Goal: Information Seeking & Learning: Learn about a topic

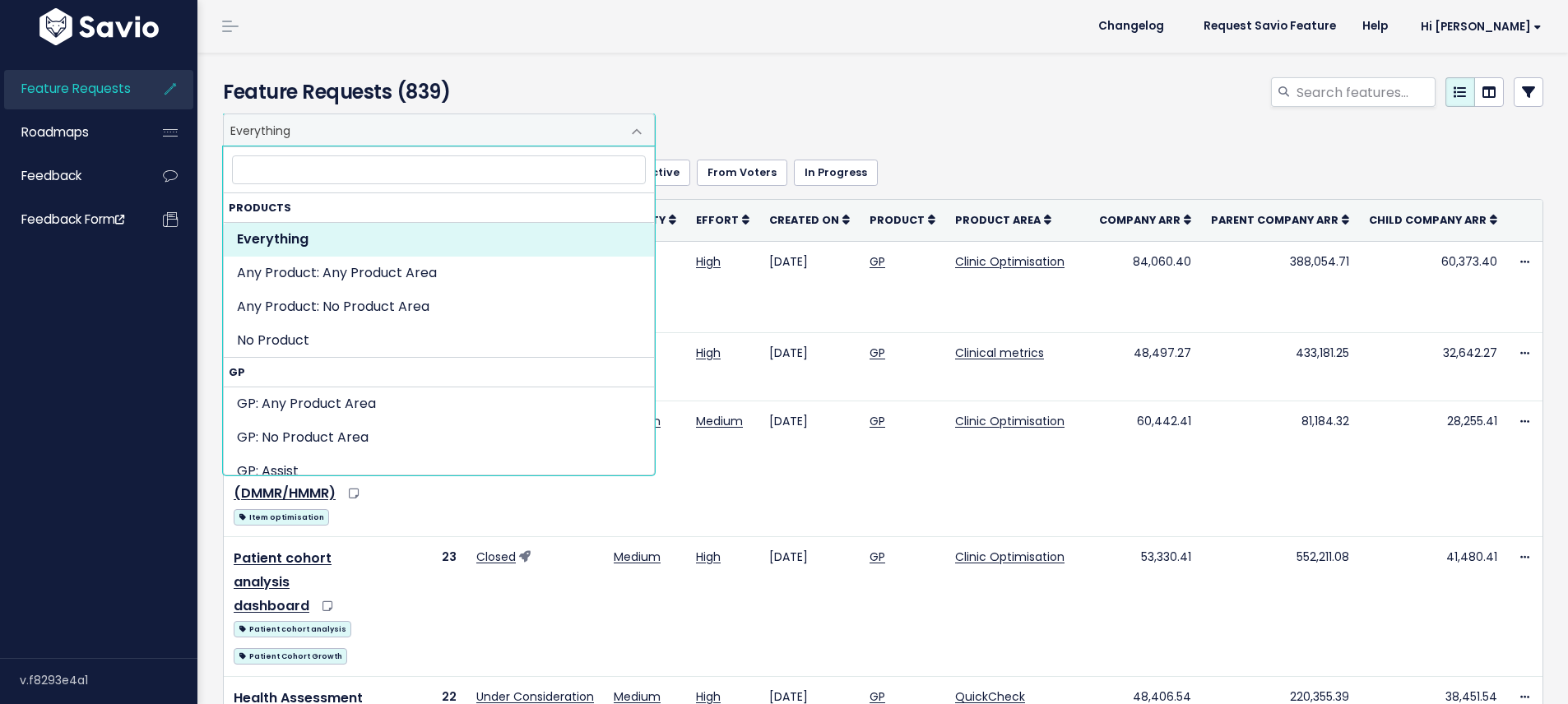
click at [393, 126] on span "Everything" at bounding box center [423, 130] width 397 height 31
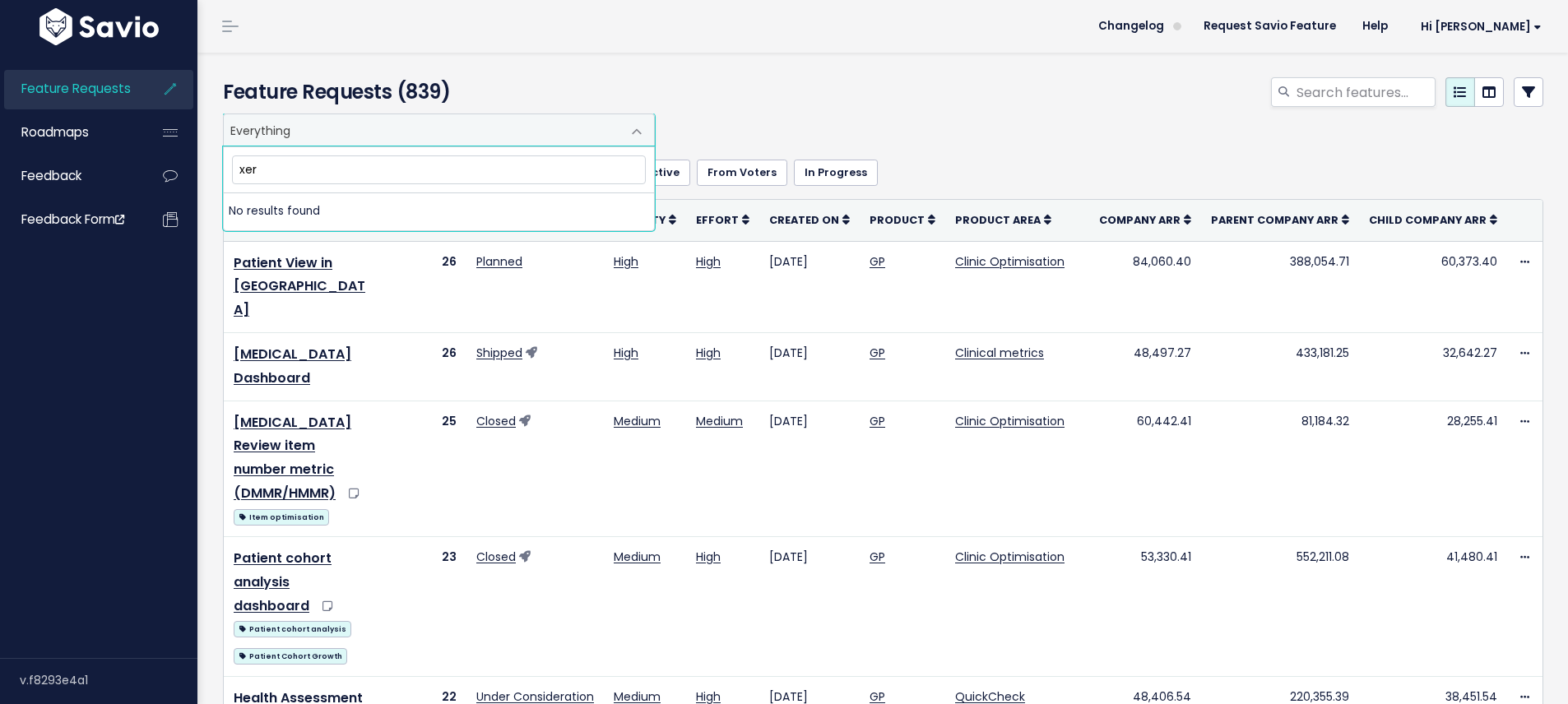
type input "xero"
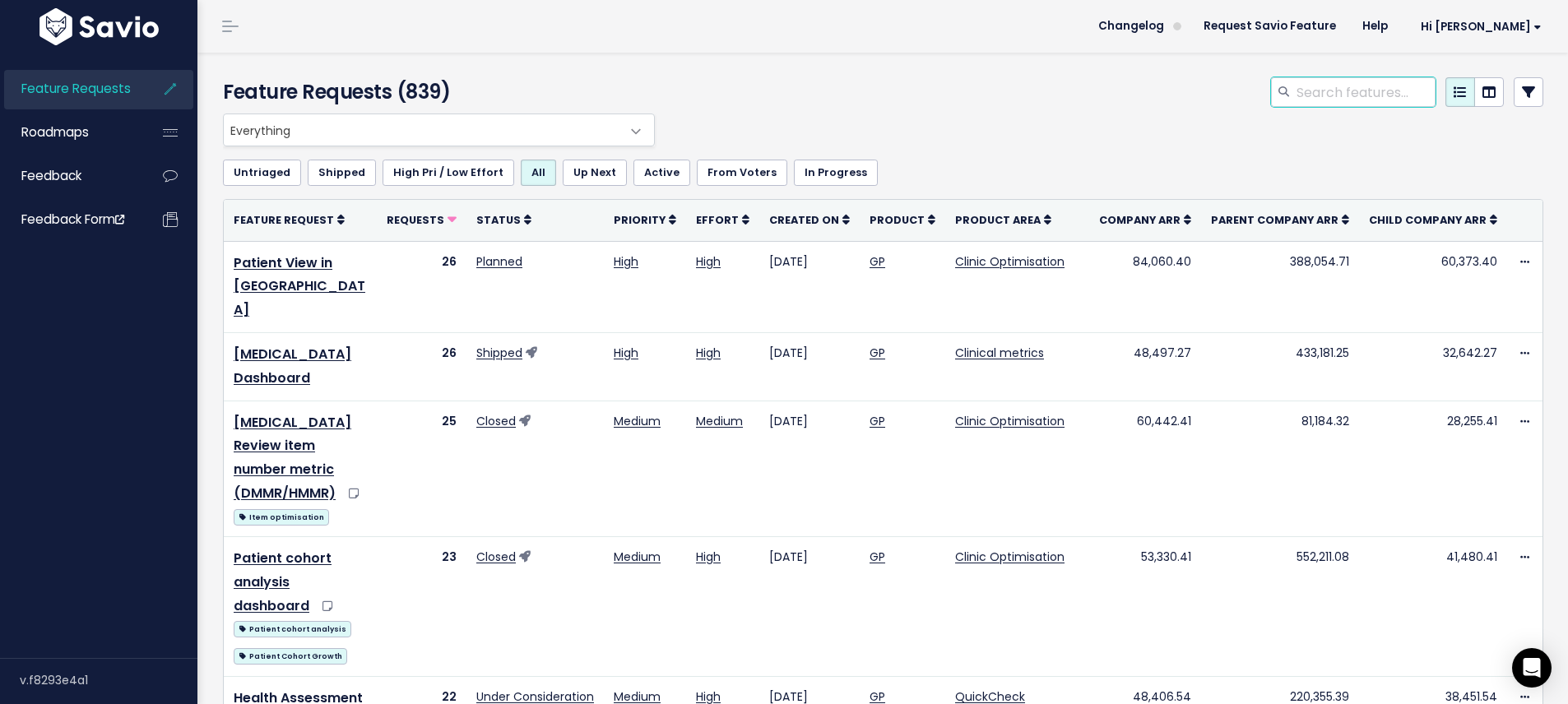
click at [1325, 91] on input "search" at bounding box center [1365, 92] width 141 height 29
type input "xero"
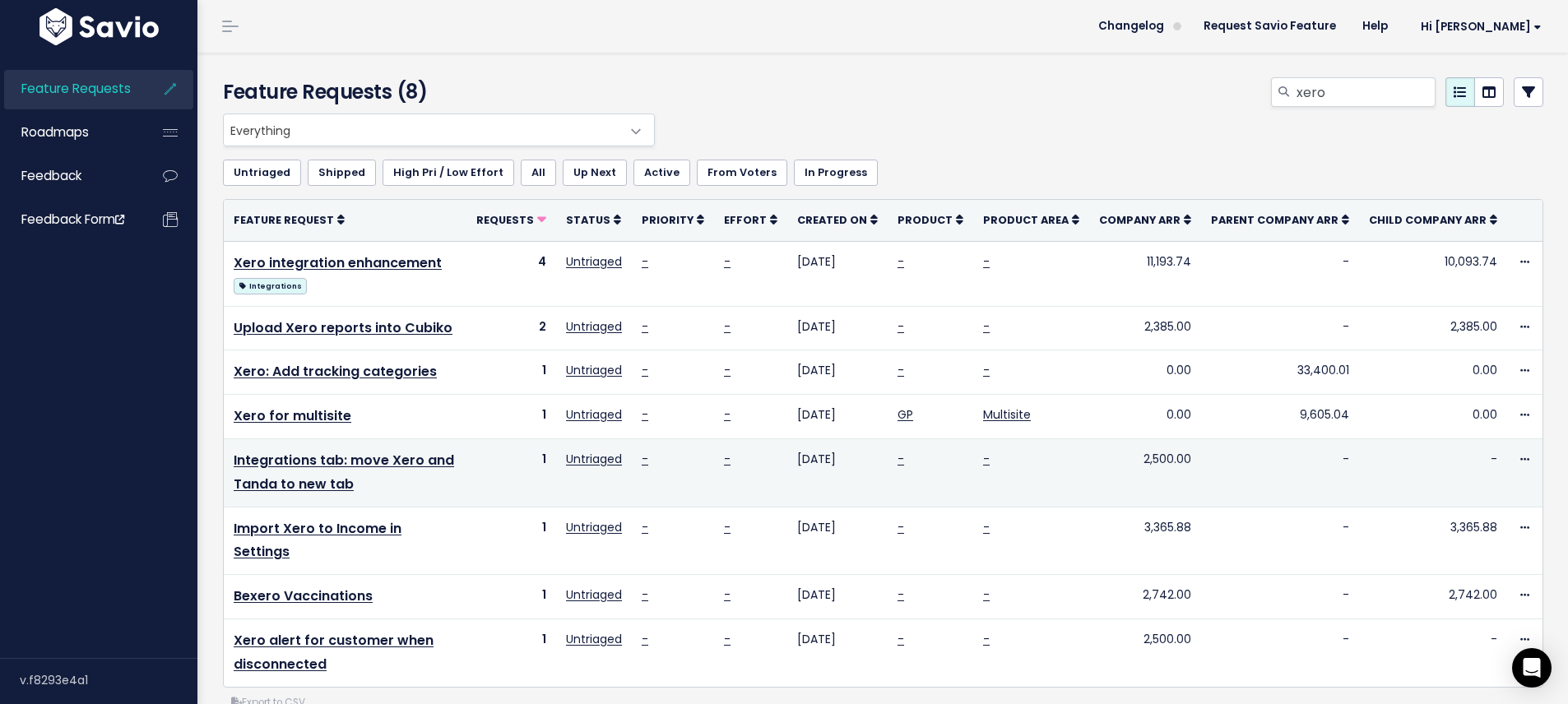
scroll to position [10, 0]
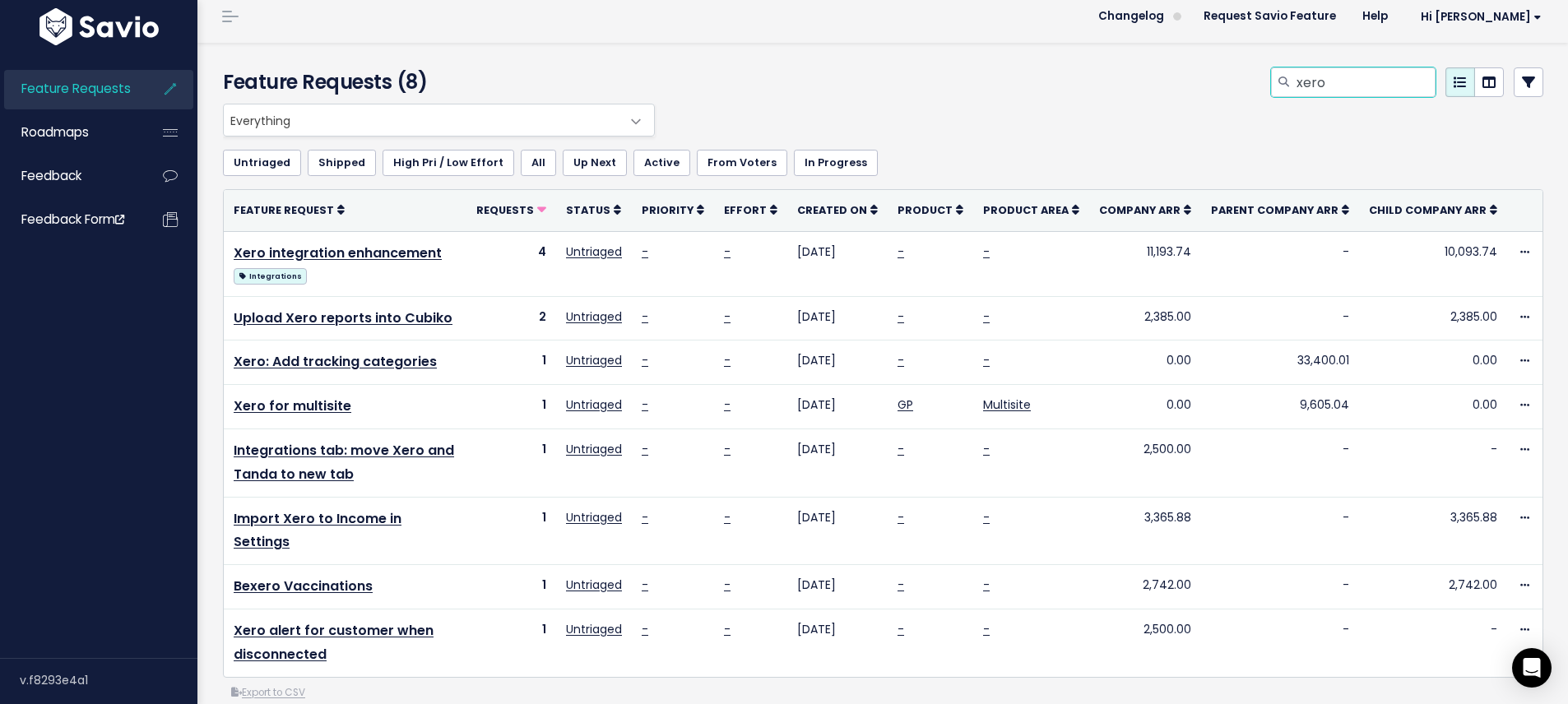
click at [1345, 74] on input "xero" at bounding box center [1365, 82] width 141 height 29
type input "x"
type input "[PERSON_NAME]"
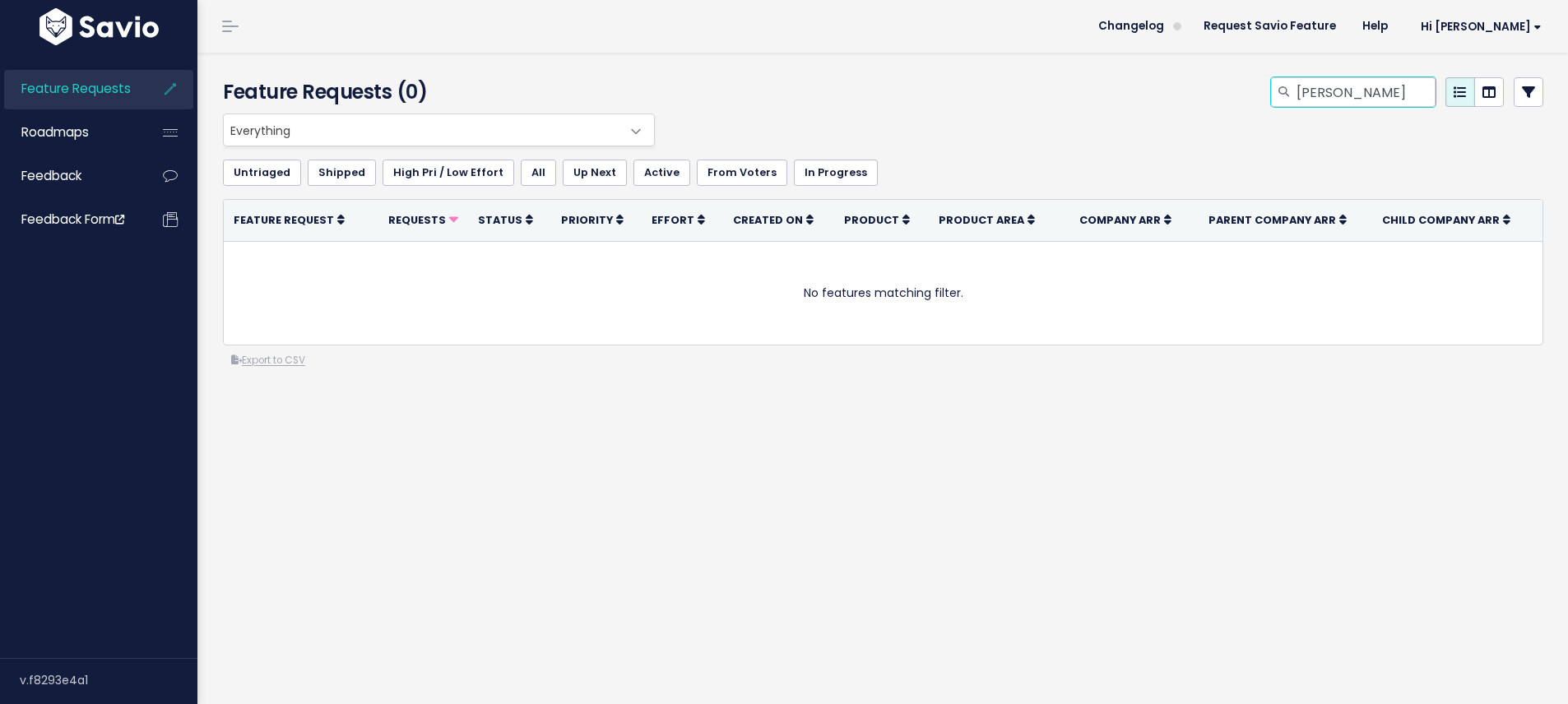
click at [1360, 95] on input "[PERSON_NAME]" at bounding box center [1365, 92] width 141 height 29
drag, startPoint x: 1325, startPoint y: 91, endPoint x: 1301, endPoint y: 92, distance: 24.0
click at [1301, 92] on input "michal" at bounding box center [1365, 92] width 141 height 29
type input "xero"
click at [1196, 104] on div "xero" at bounding box center [1107, 95] width 898 height 36
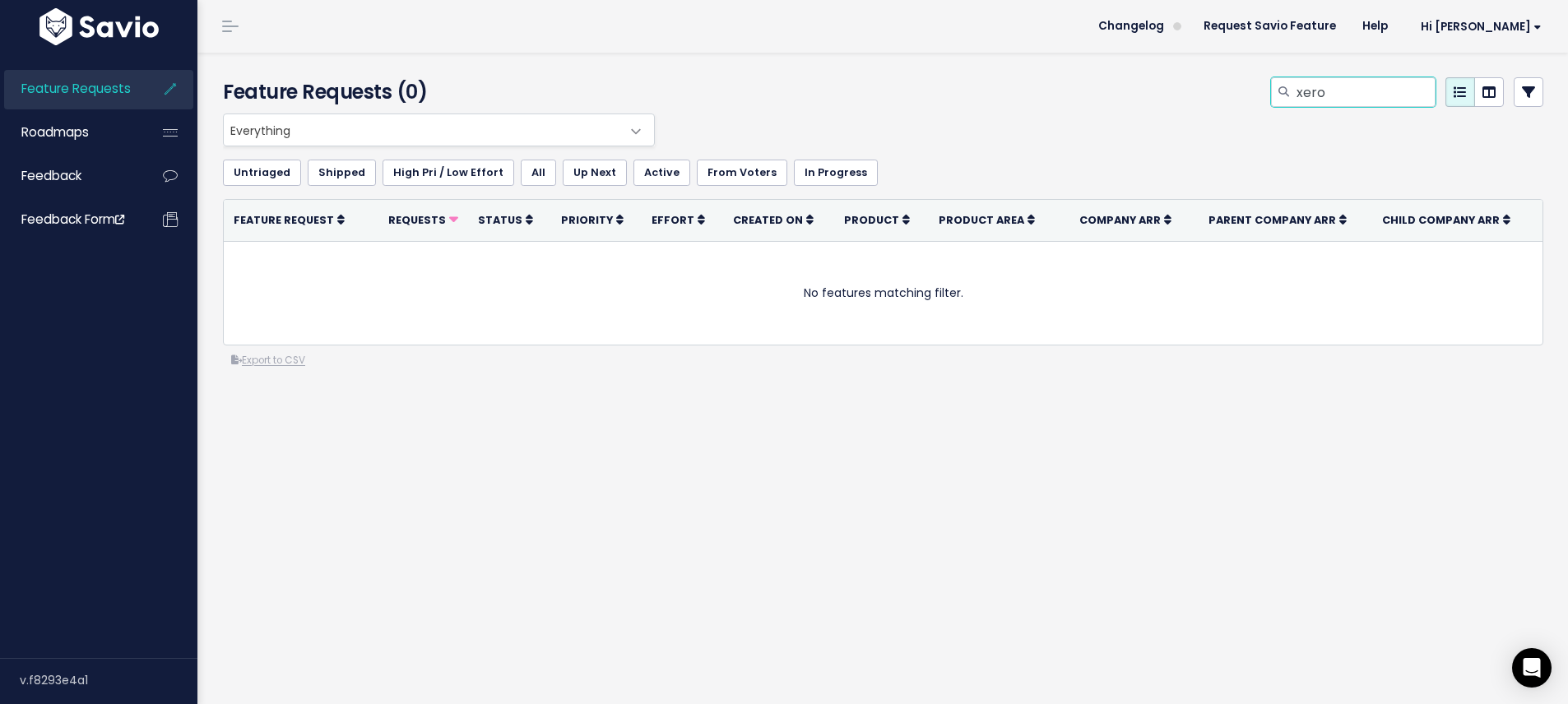
click at [1333, 100] on input "xero" at bounding box center [1365, 92] width 141 height 29
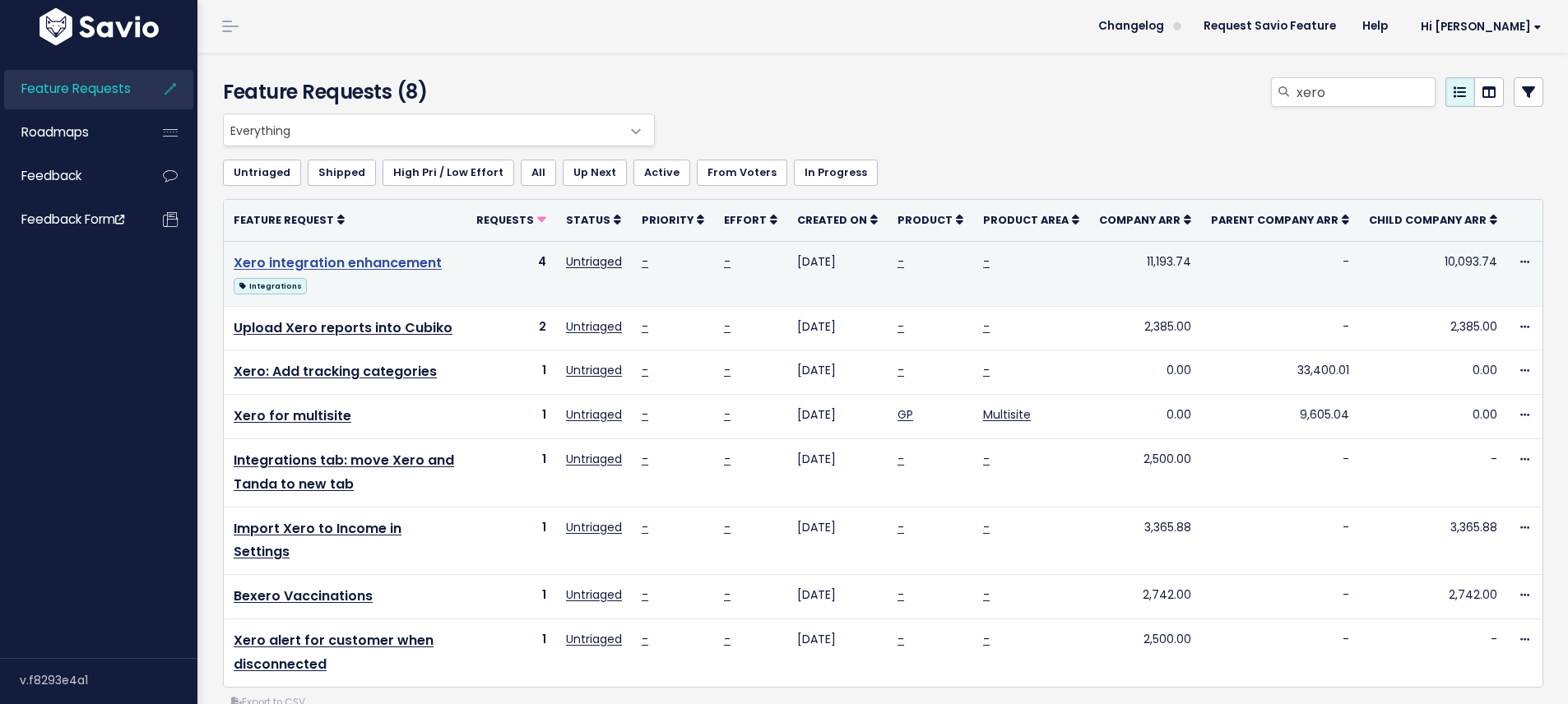
click at [363, 265] on link "Xero integration enhancement" at bounding box center [338, 262] width 208 height 19
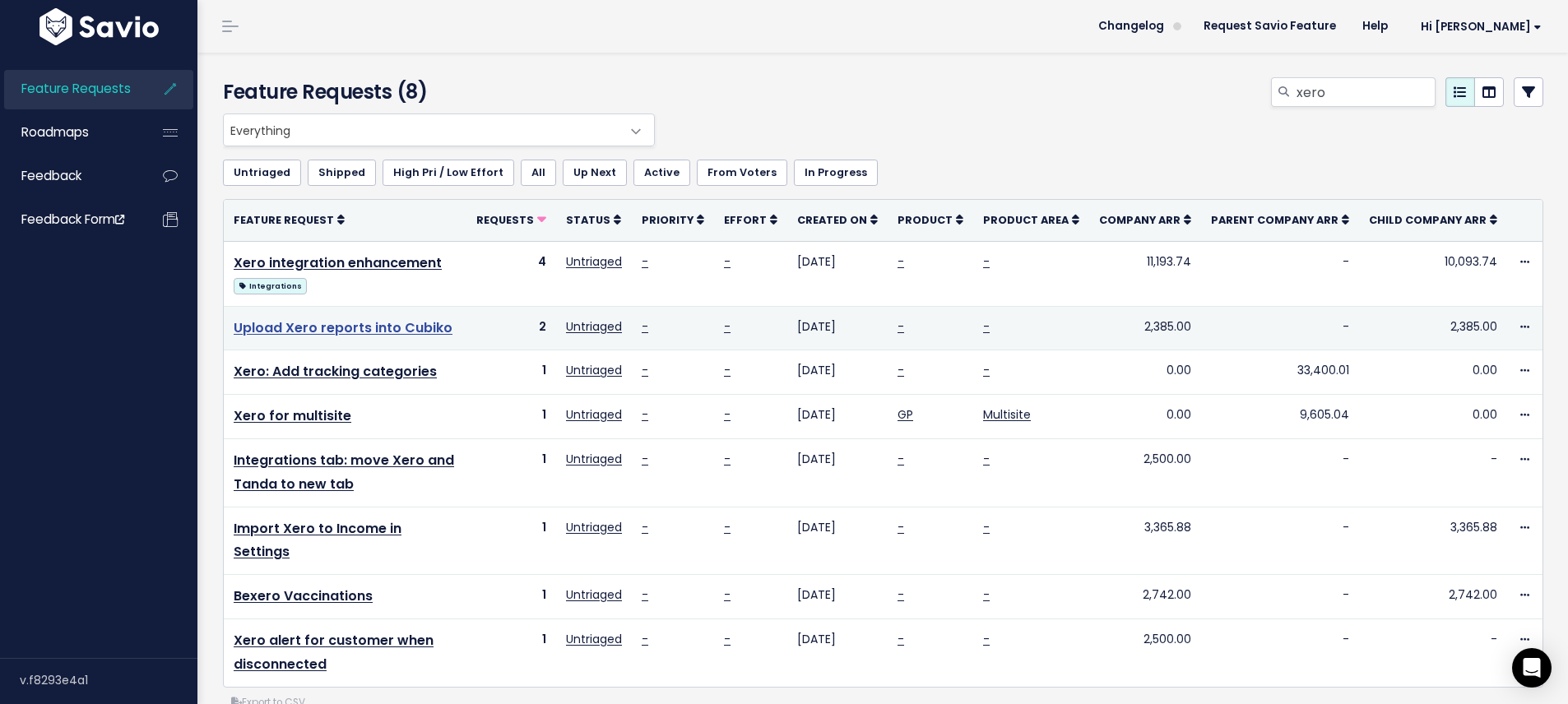
click at [392, 333] on link "Upload Xero reports into Cubiko" at bounding box center [344, 327] width 219 height 19
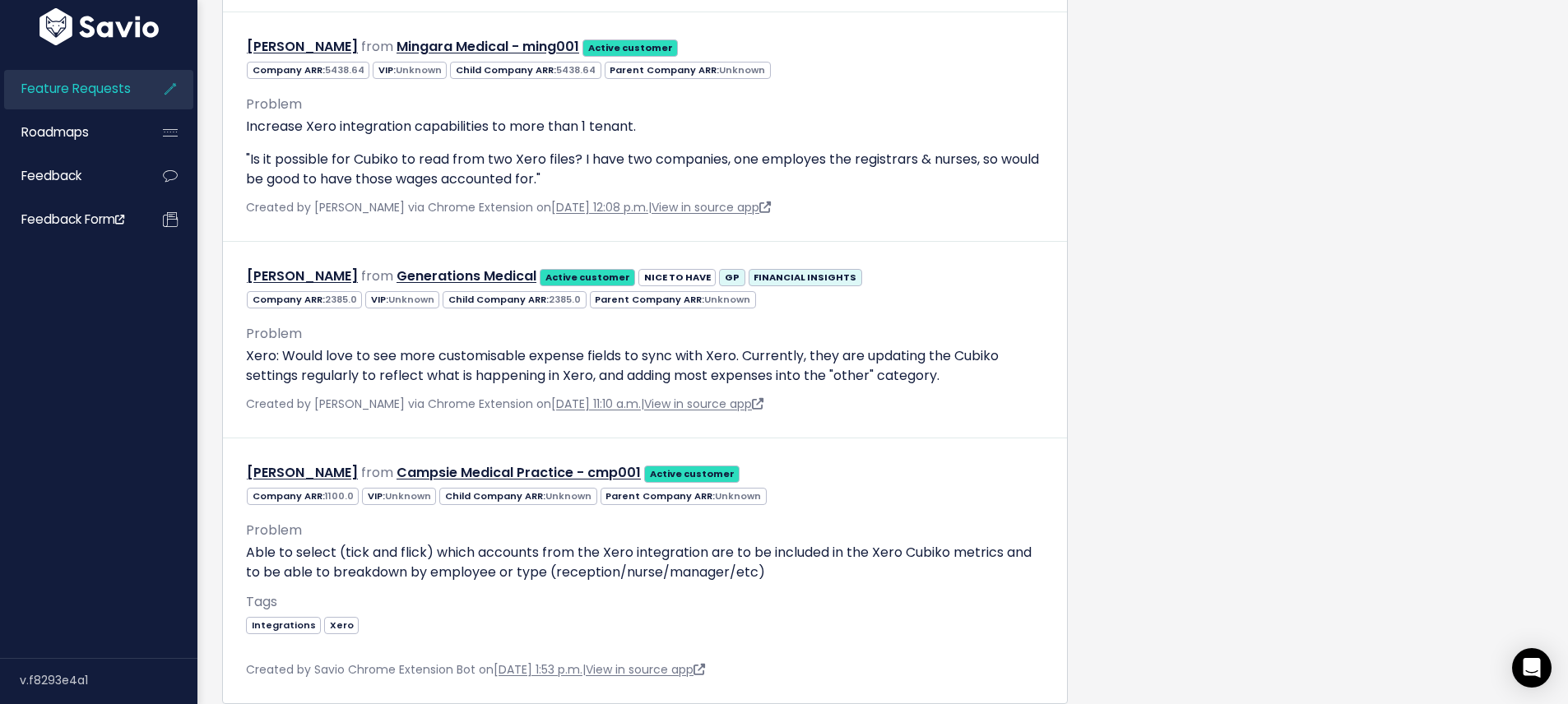
scroll to position [1129, 0]
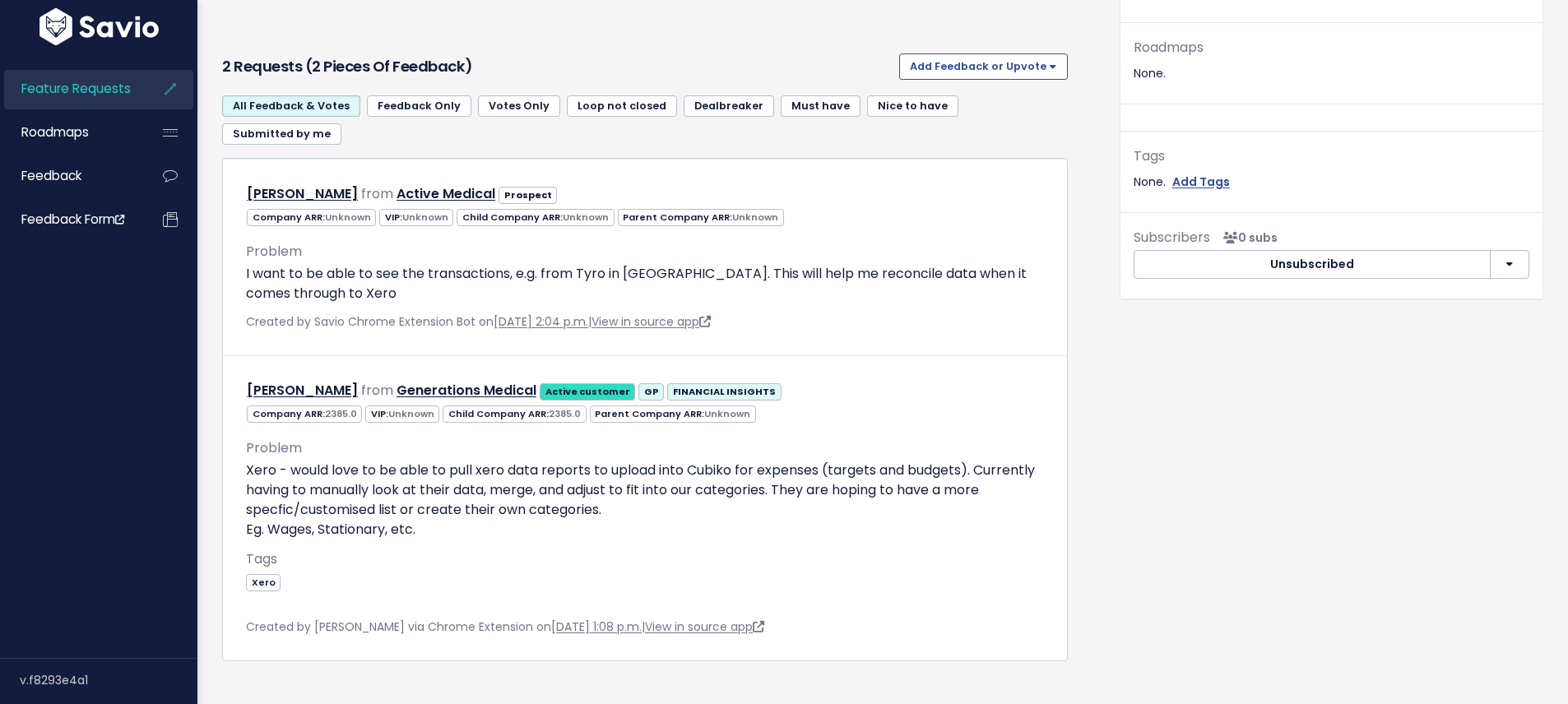
scroll to position [621, 0]
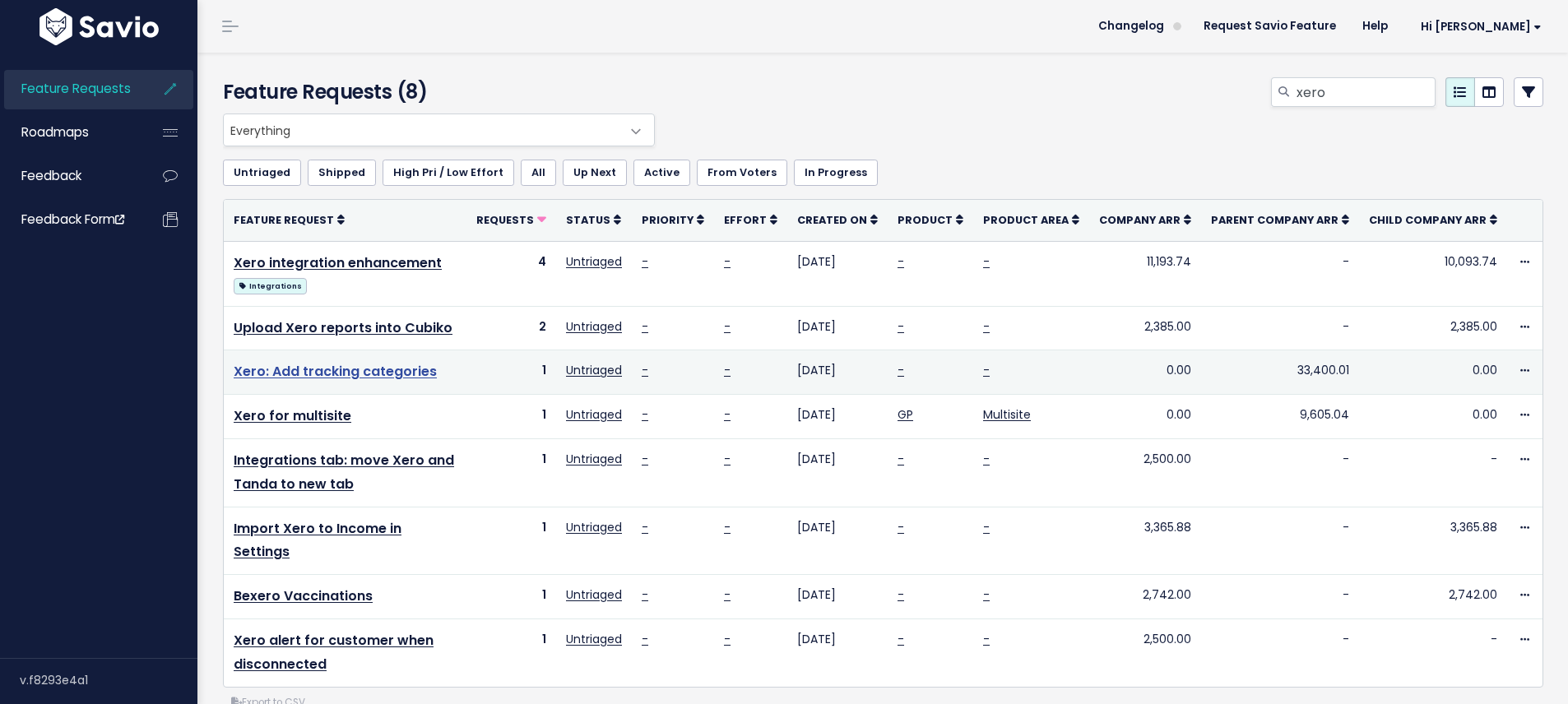
click at [411, 375] on link "Xero: Add tracking categories" at bounding box center [336, 371] width 204 height 19
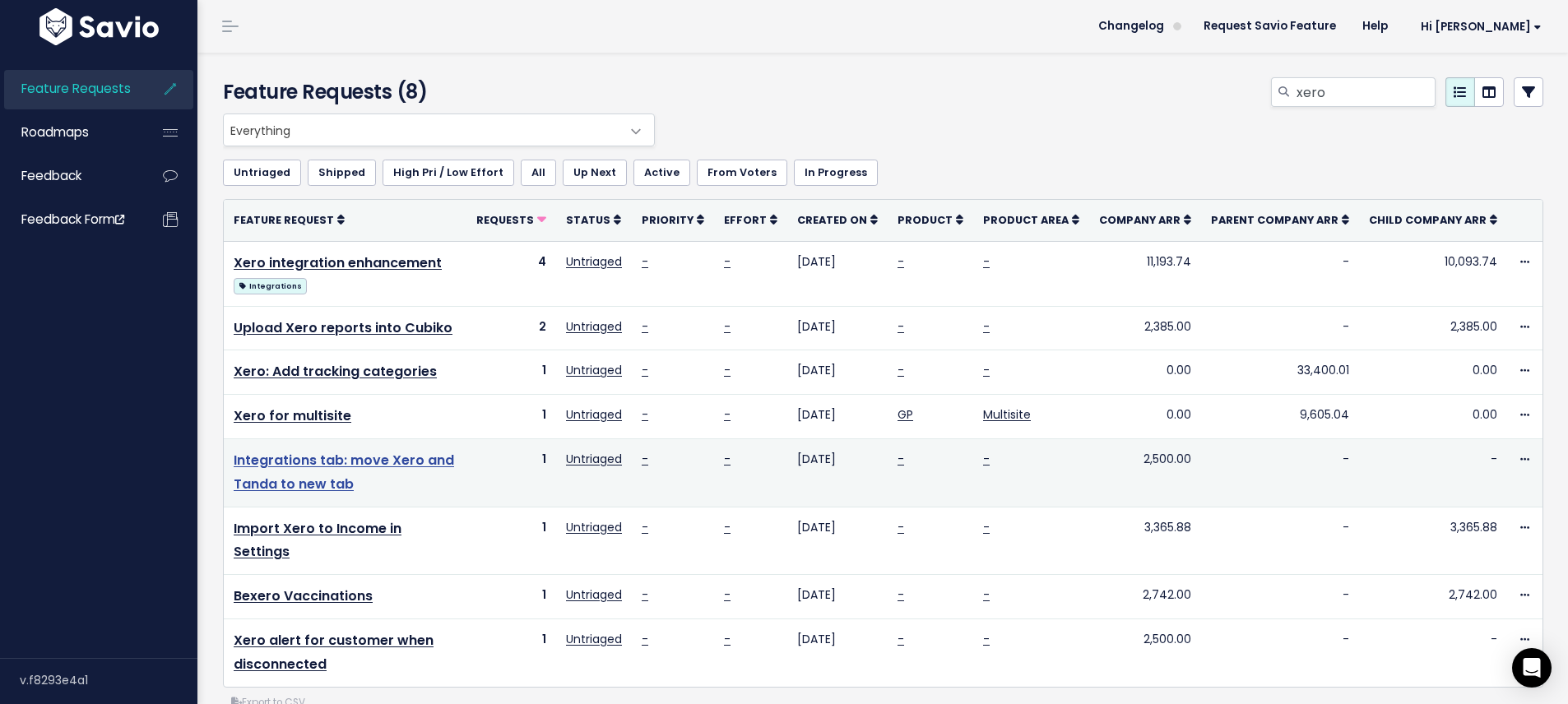
scroll to position [10, 0]
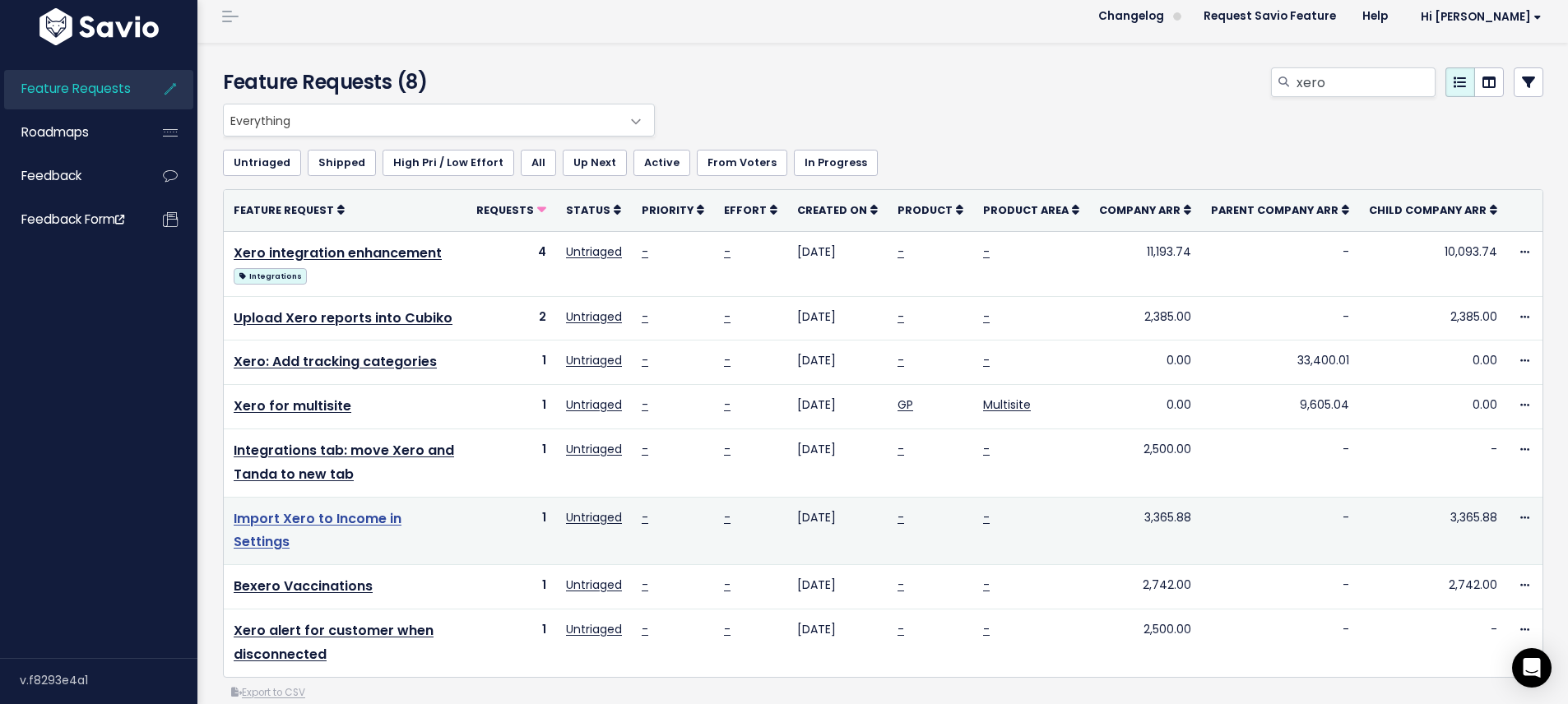
click at [401, 520] on link "Import Xero to Income in Settings" at bounding box center [317, 531] width 167 height 43
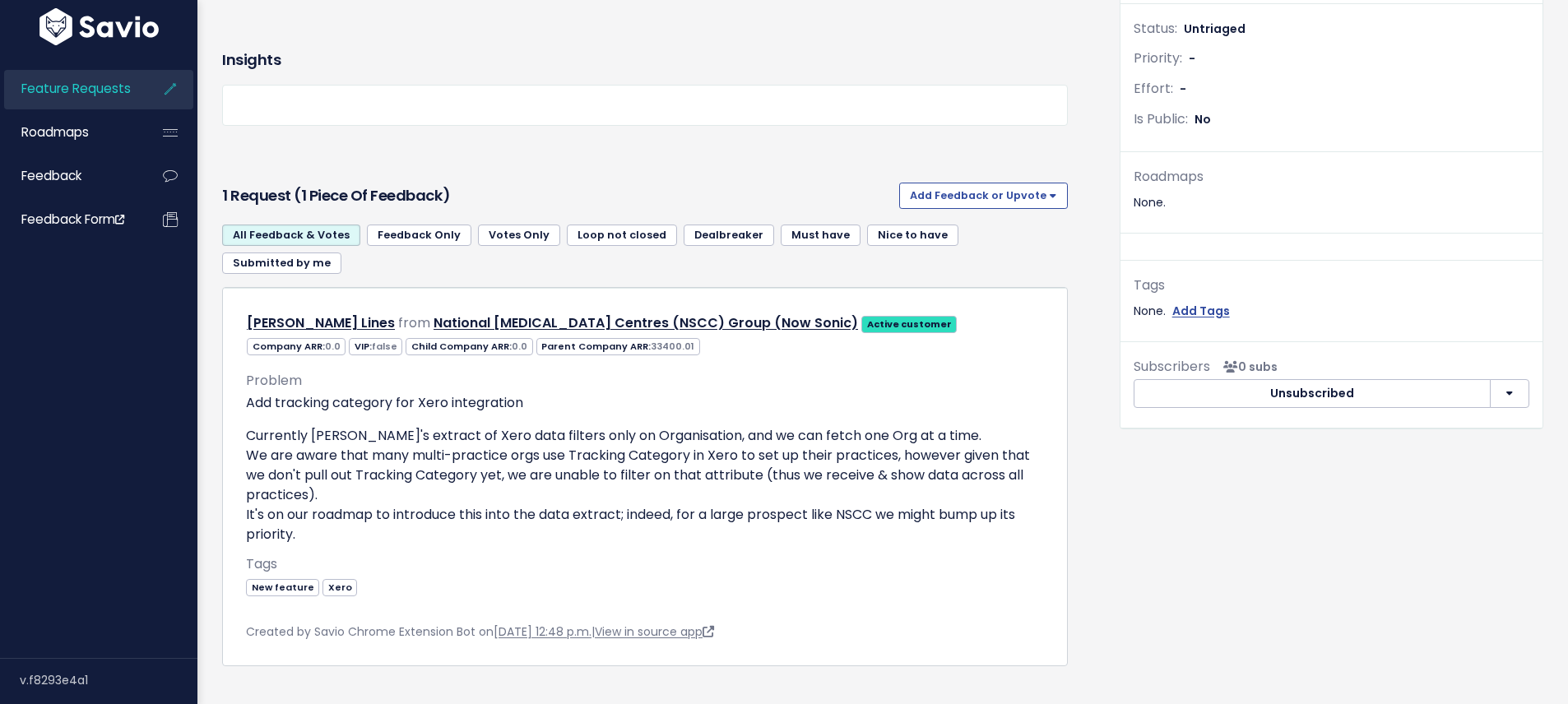
scroll to position [496, 0]
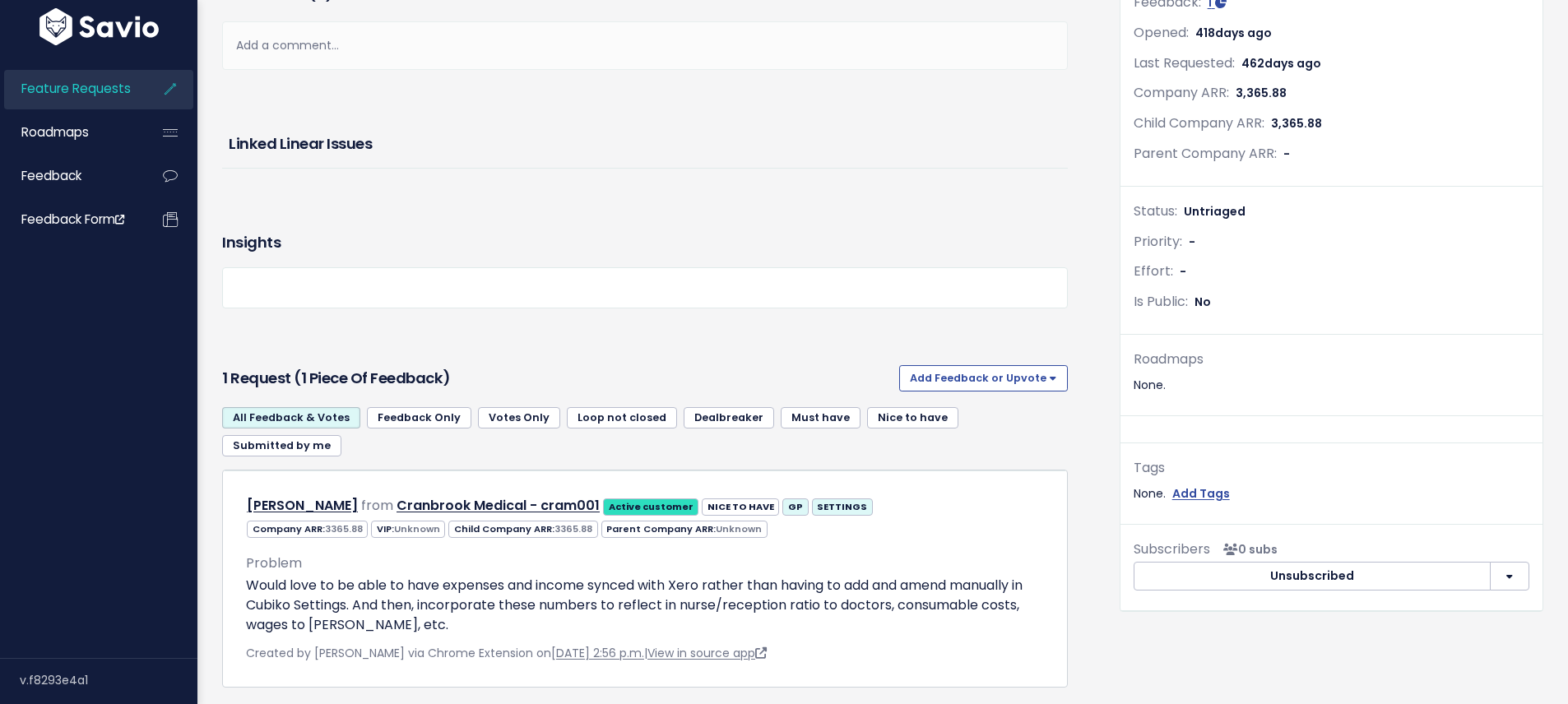
scroll to position [355, 0]
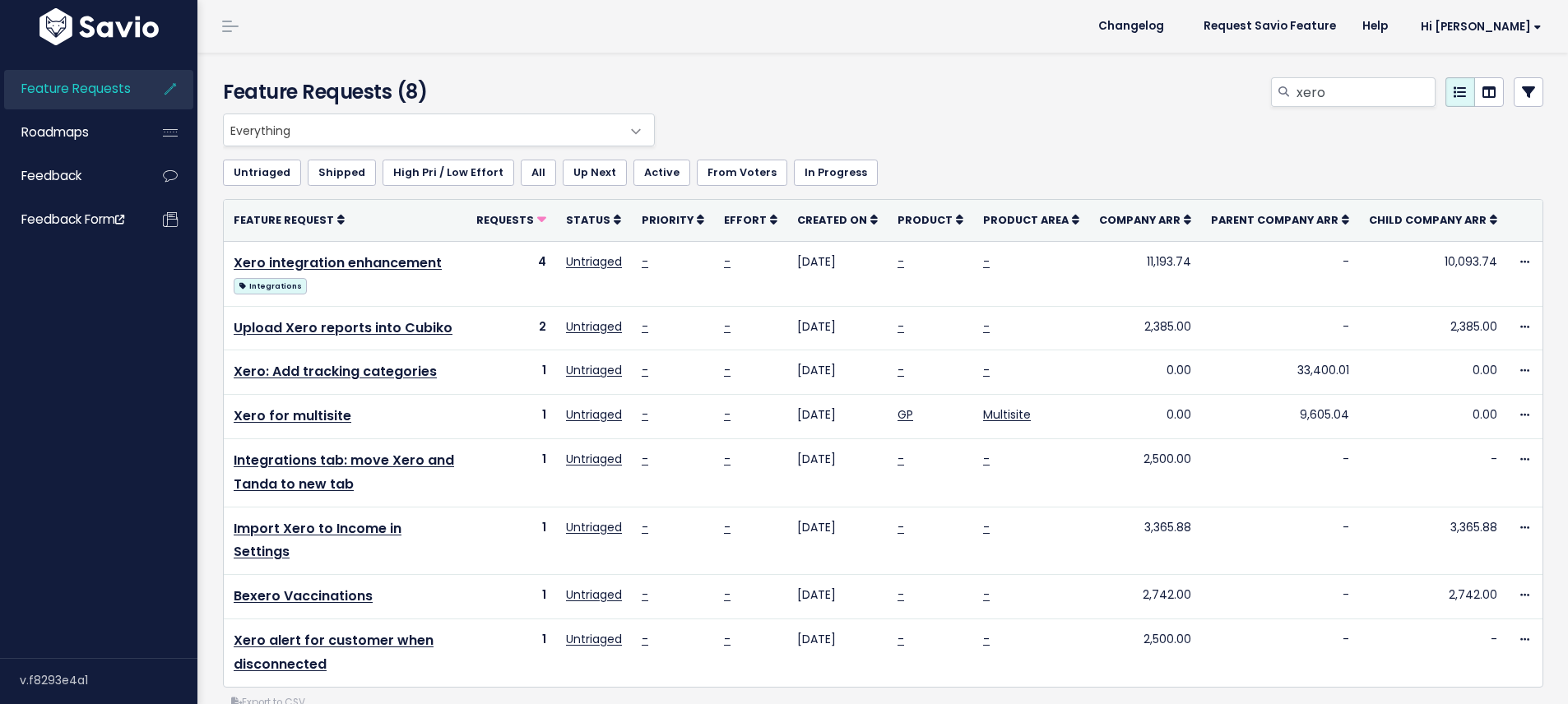
scroll to position [10, 0]
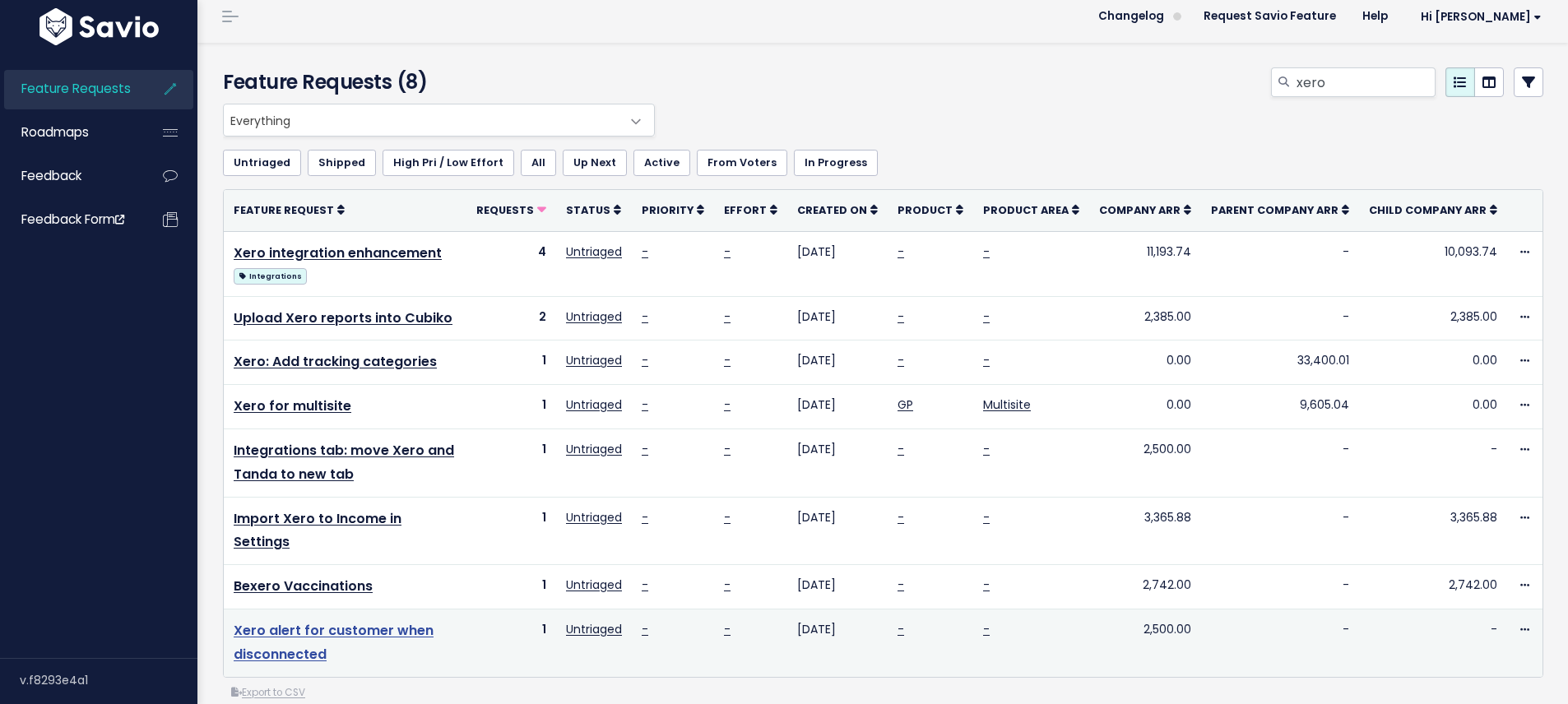
click at [354, 622] on link "Xero alert for customer when disconnected" at bounding box center [334, 643] width 200 height 43
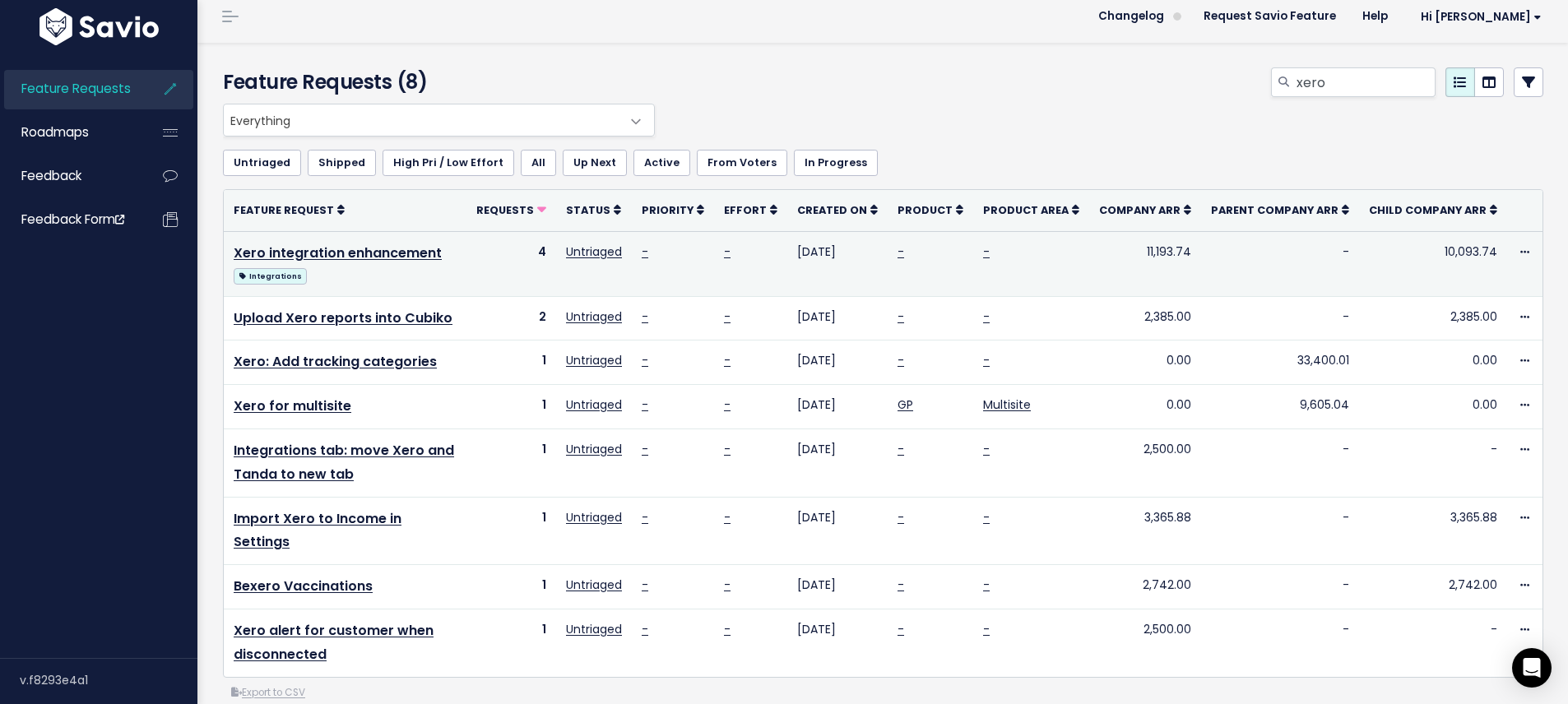
scroll to position [0, 0]
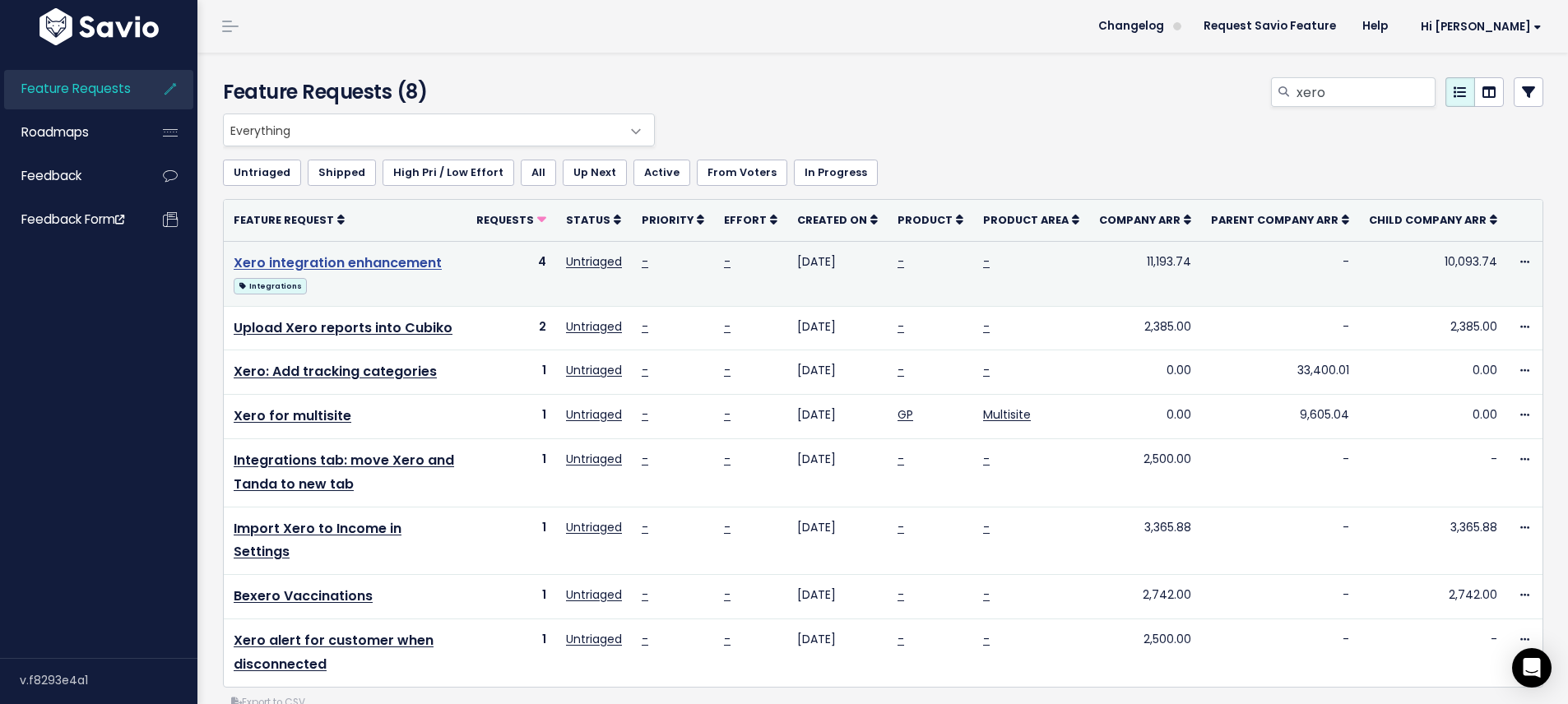
click at [422, 267] on link "Xero integration enhancement" at bounding box center [338, 262] width 208 height 19
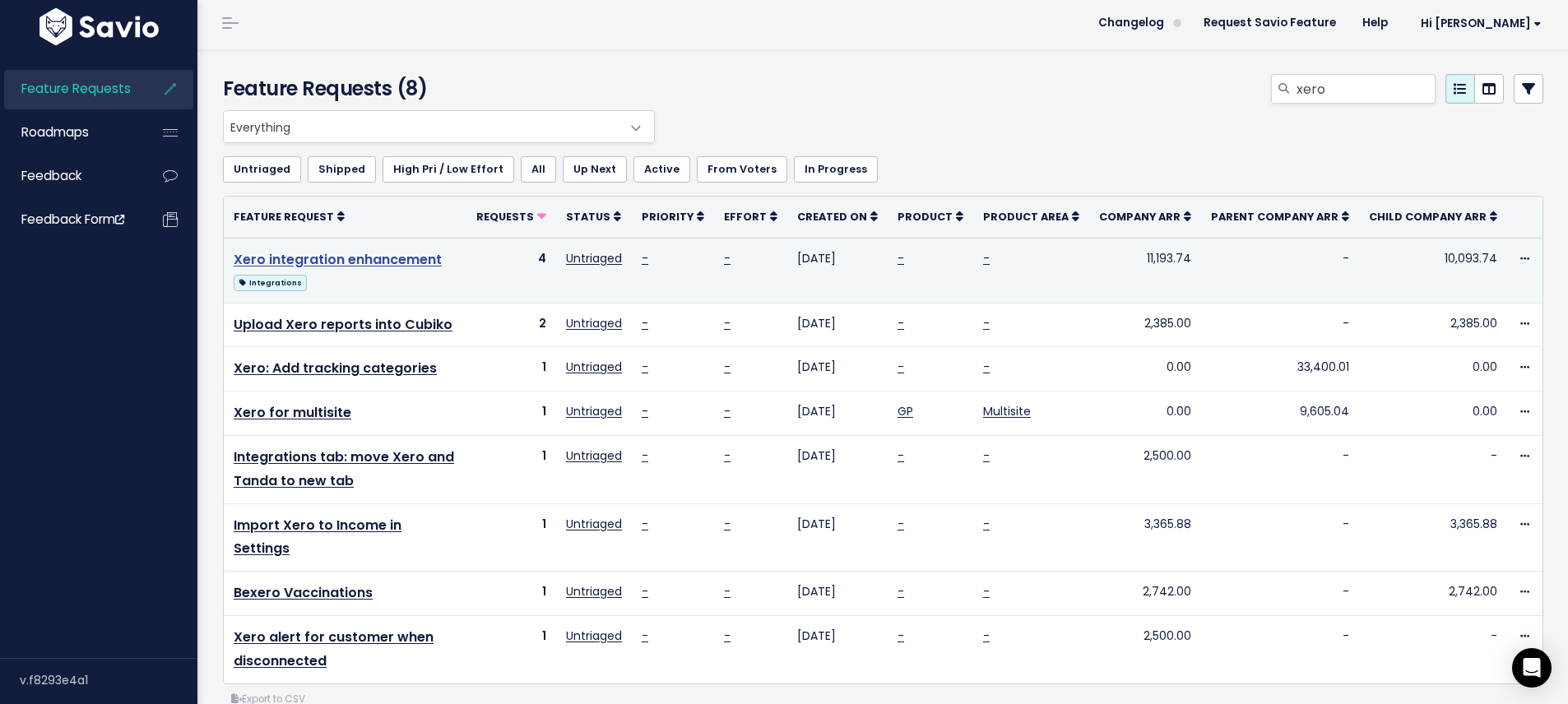
scroll to position [6, 0]
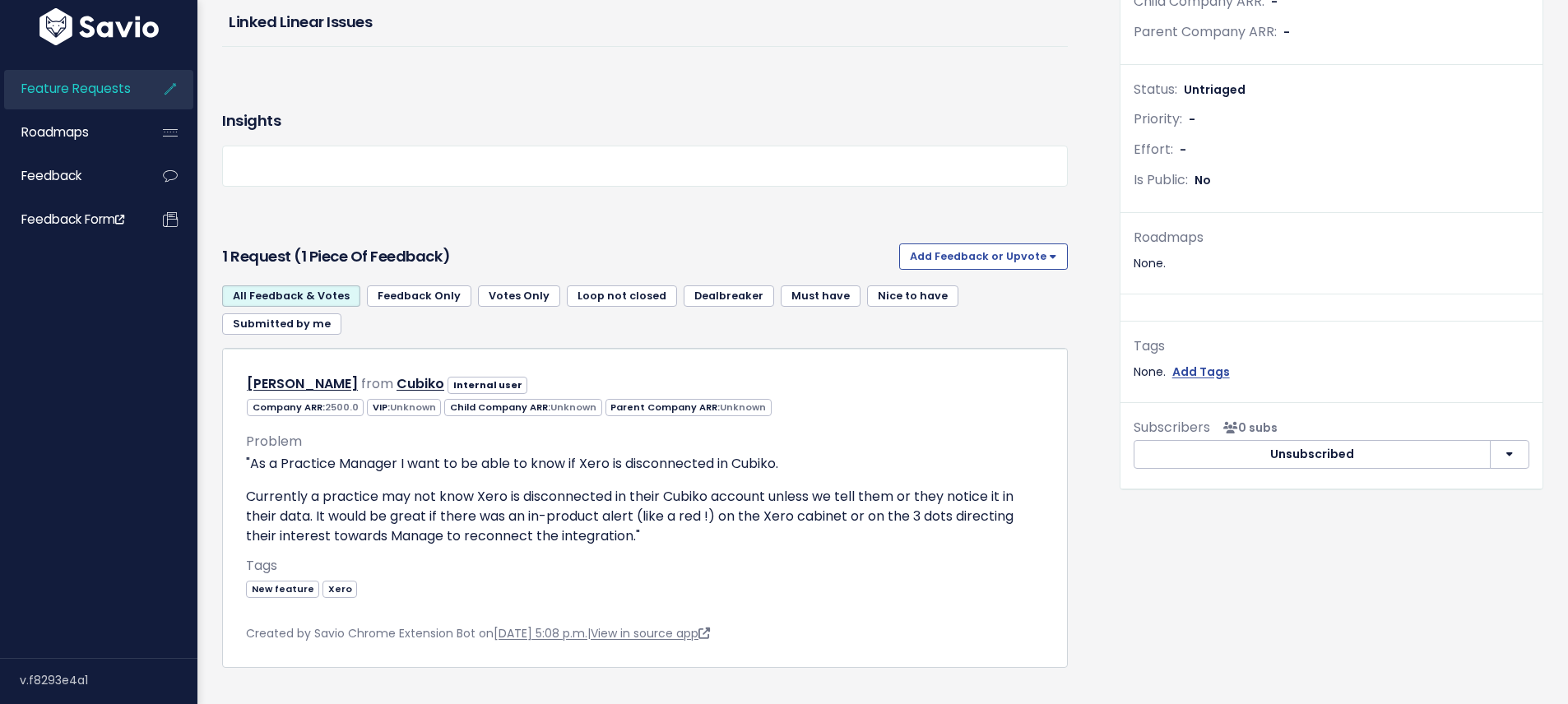
scroll to position [437, 0]
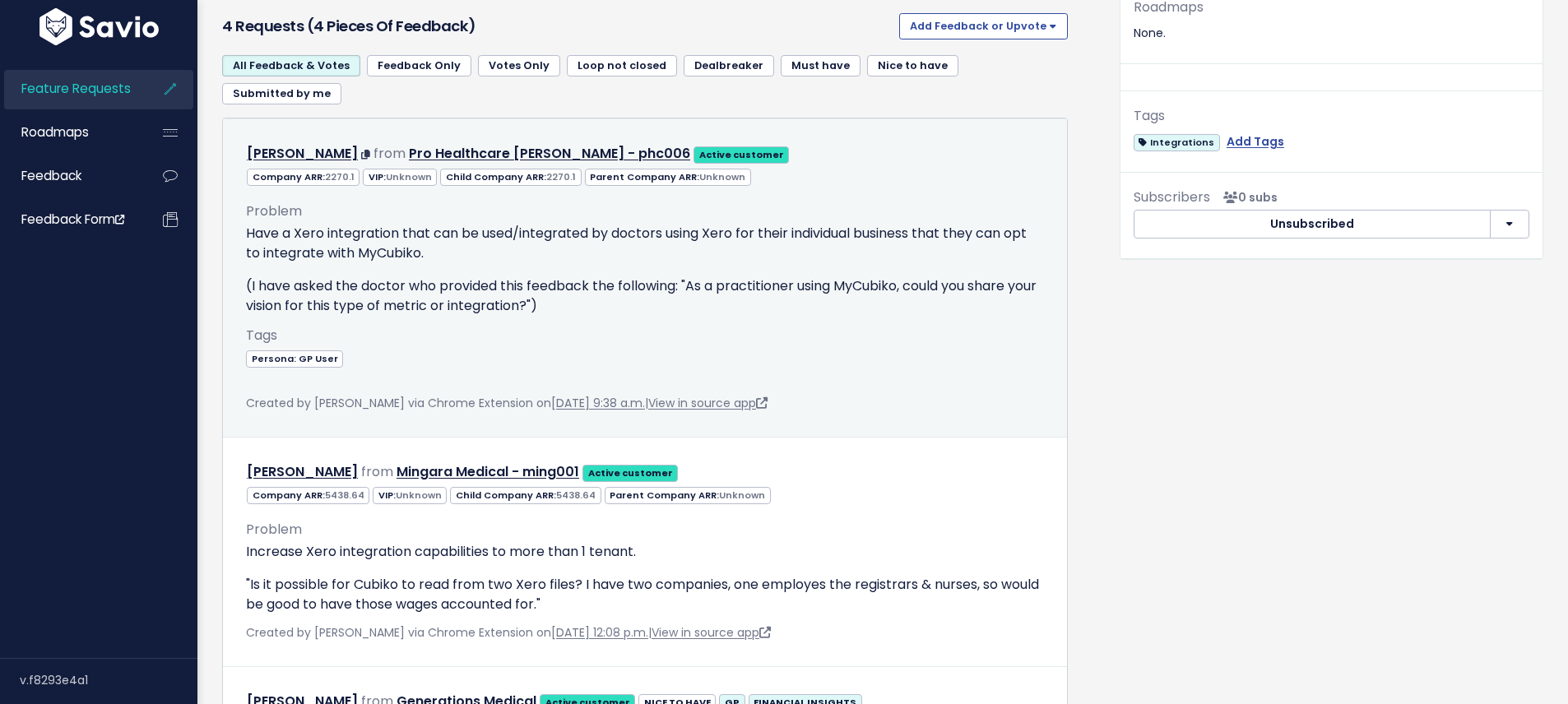
scroll to position [658, 0]
